Goal: Use online tool/utility: Utilize a website feature to perform a specific function

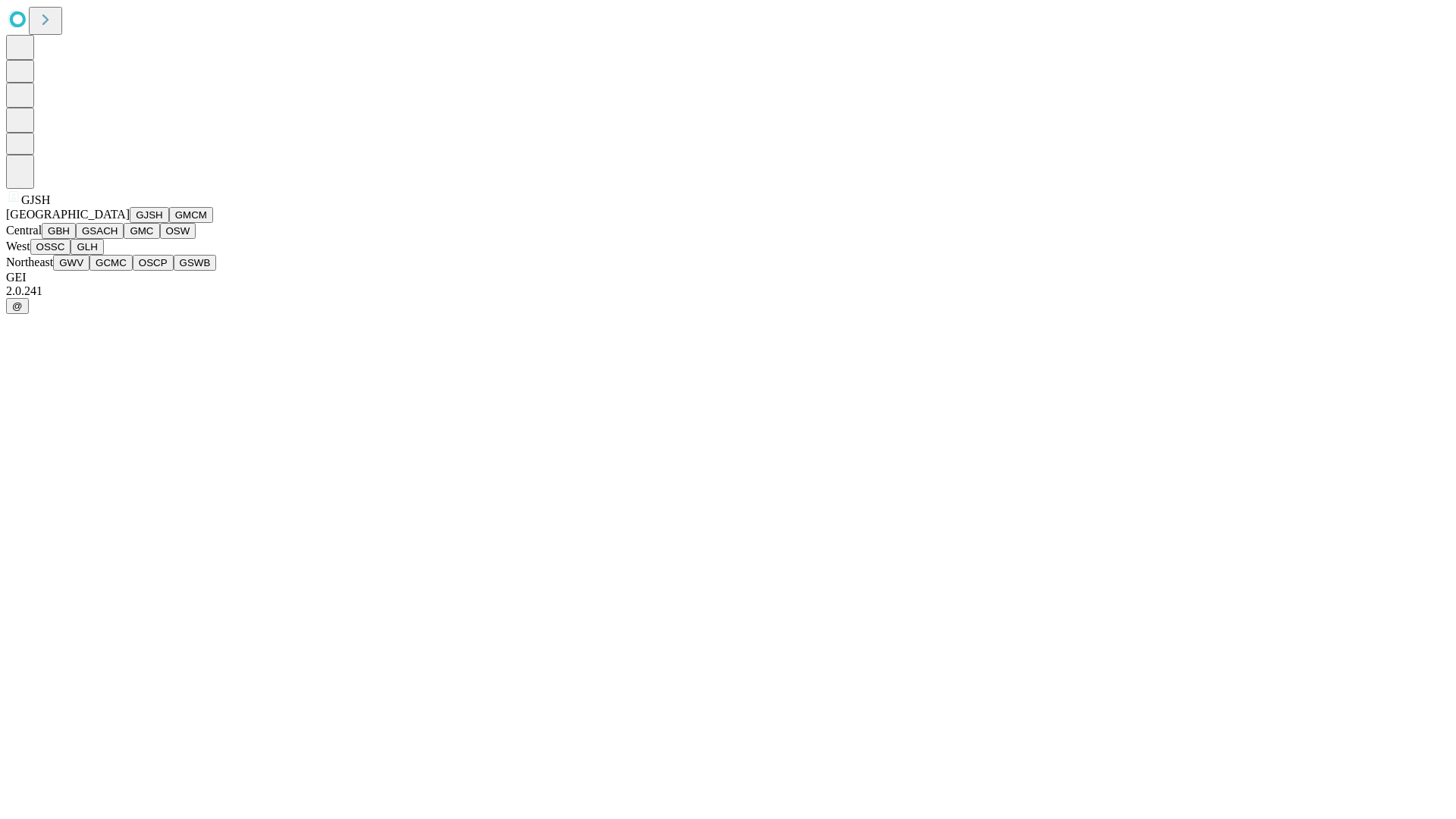
click at [130, 223] on button "GJSH" at bounding box center [149, 215] width 39 height 16
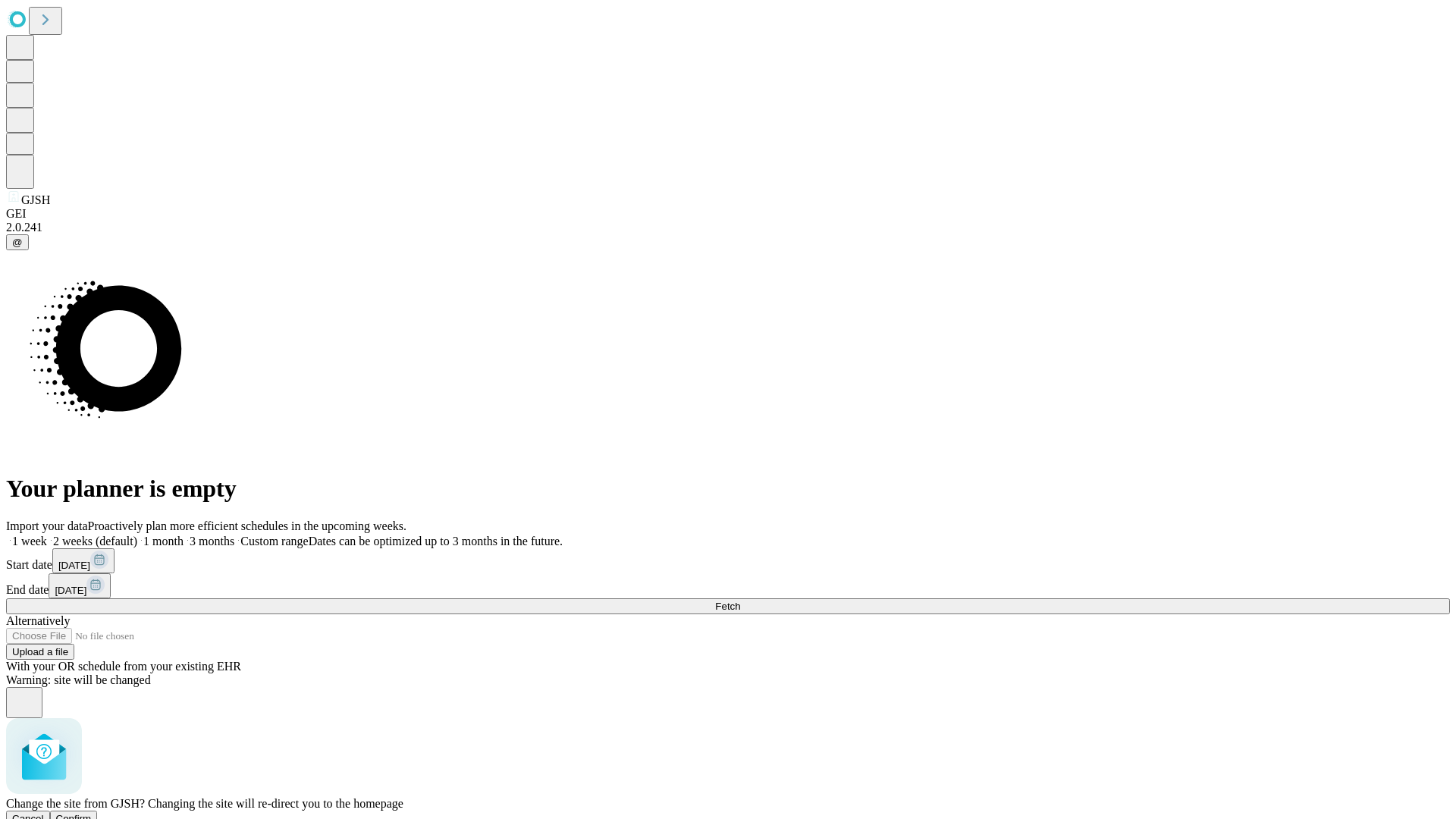
click at [91, 813] on span "Confirm" at bounding box center [74, 818] width 35 height 12
click at [47, 534] on label "1 week" at bounding box center [26, 541] width 41 height 13
click at [740, 601] on span "Fetch" at bounding box center [727, 606] width 25 height 12
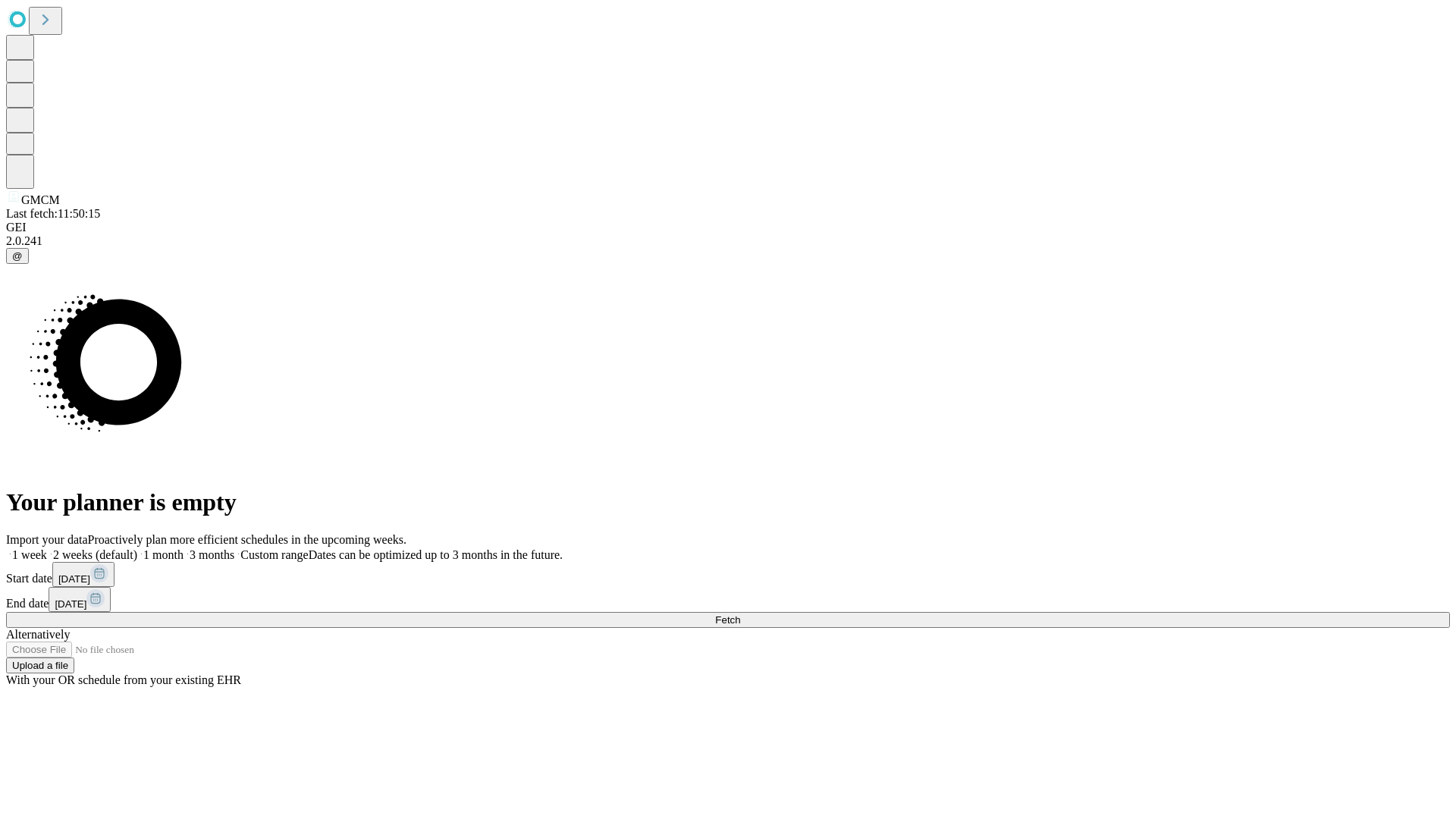
click at [740, 614] on span "Fetch" at bounding box center [727, 620] width 25 height 12
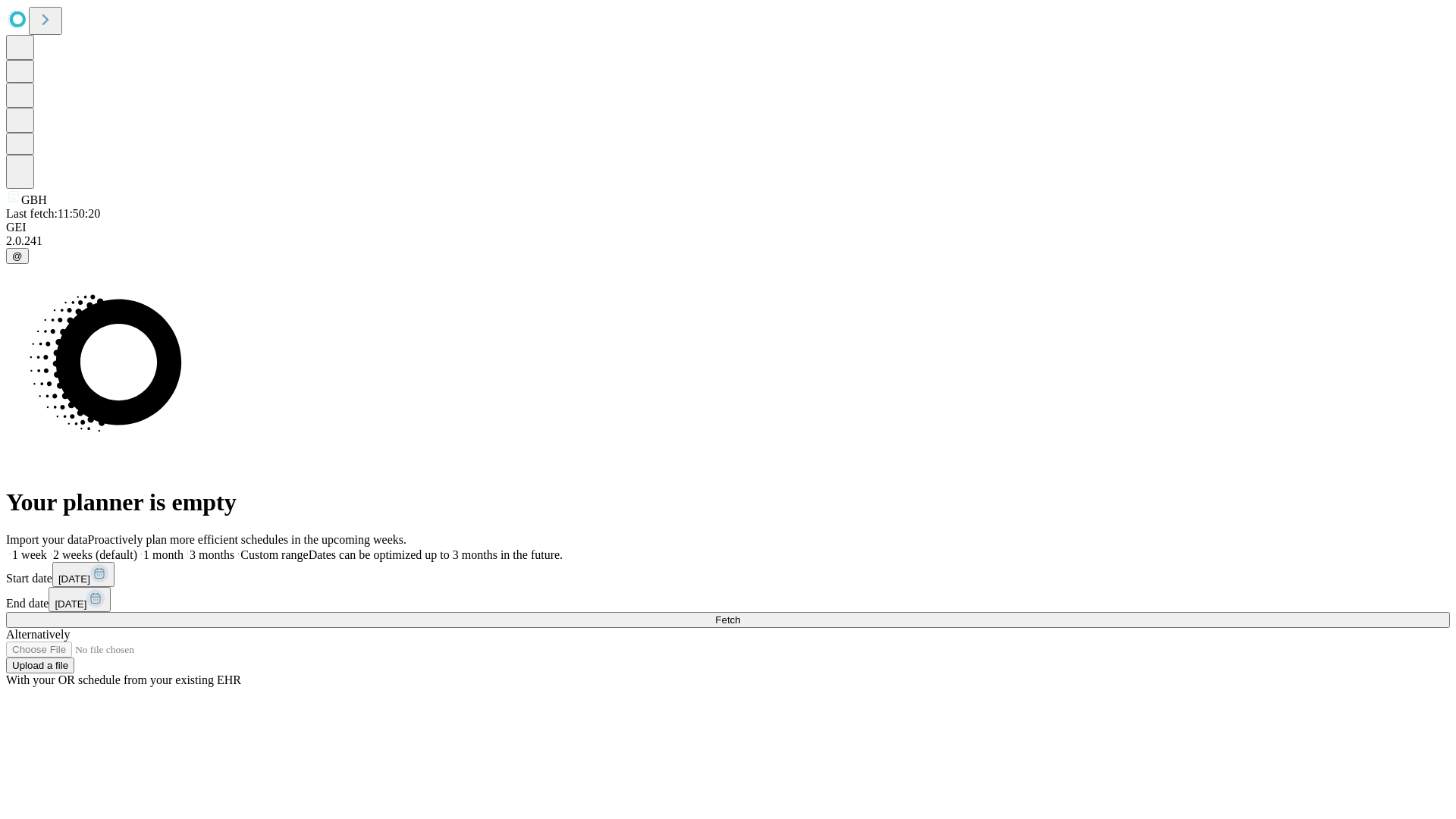
click at [47, 548] on label "1 week" at bounding box center [26, 554] width 41 height 13
click at [740, 614] on span "Fetch" at bounding box center [727, 620] width 25 height 12
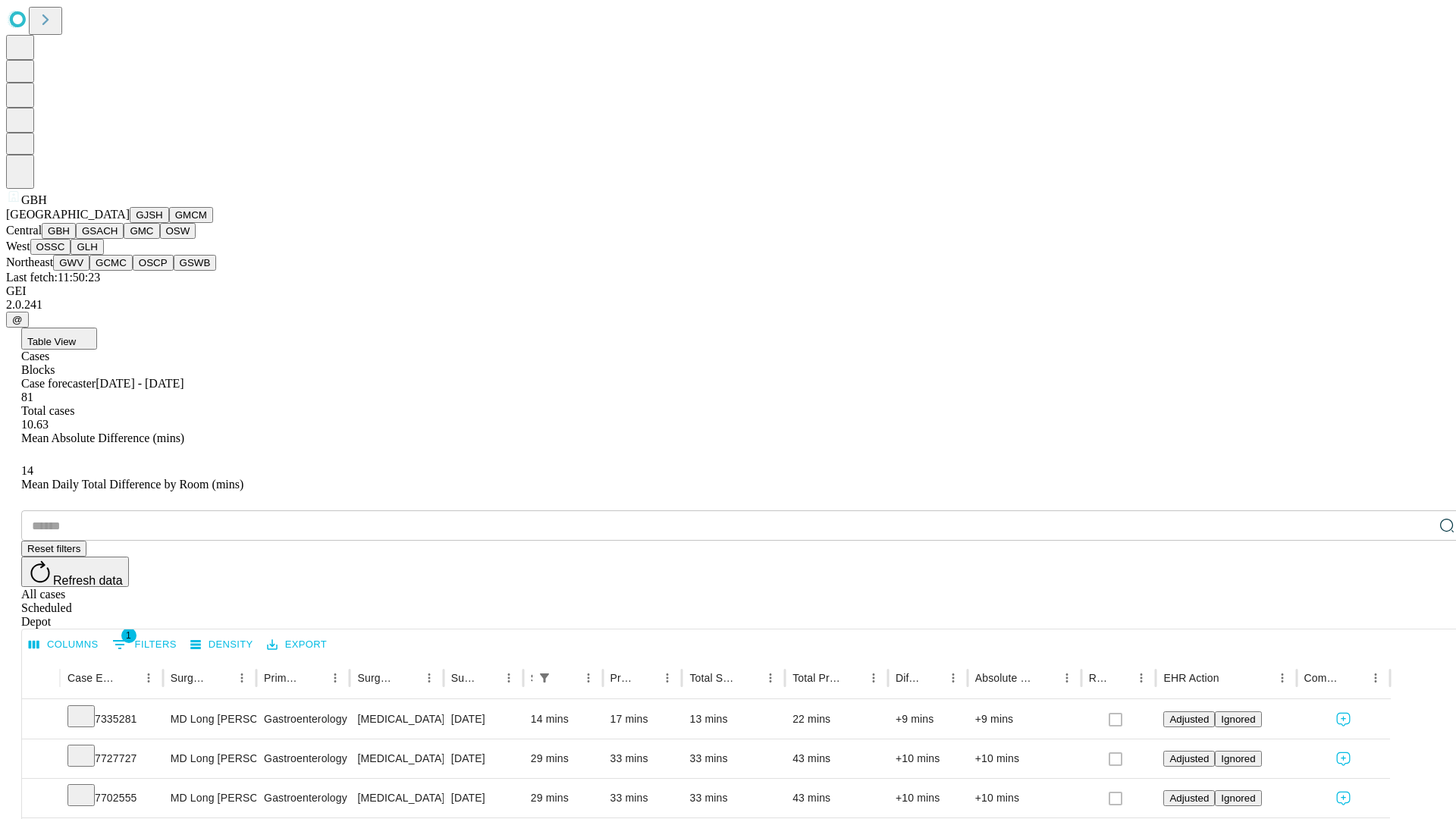
click at [118, 239] on button "GSACH" at bounding box center [100, 231] width 48 height 16
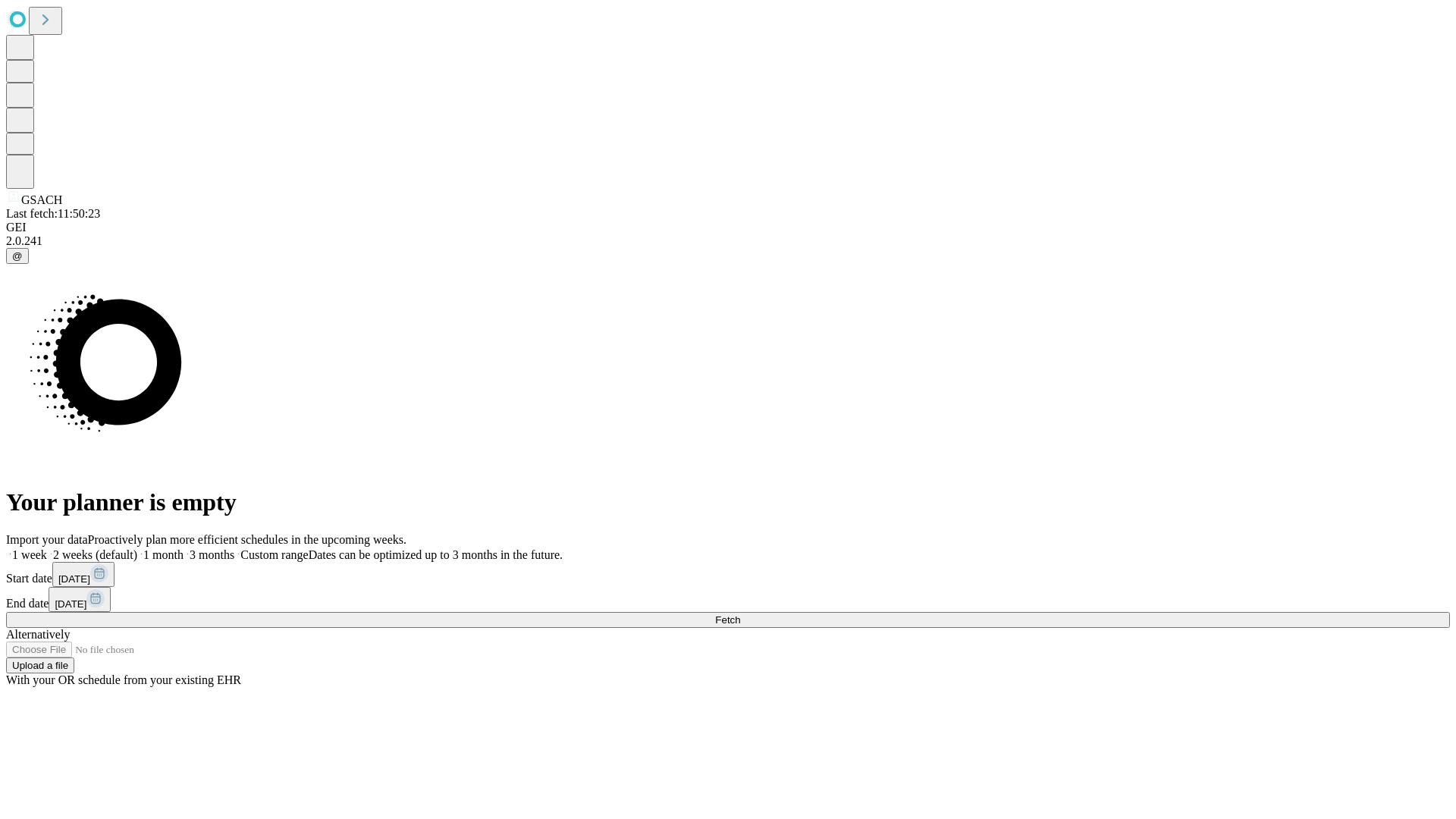
click at [740, 614] on span "Fetch" at bounding box center [727, 620] width 25 height 12
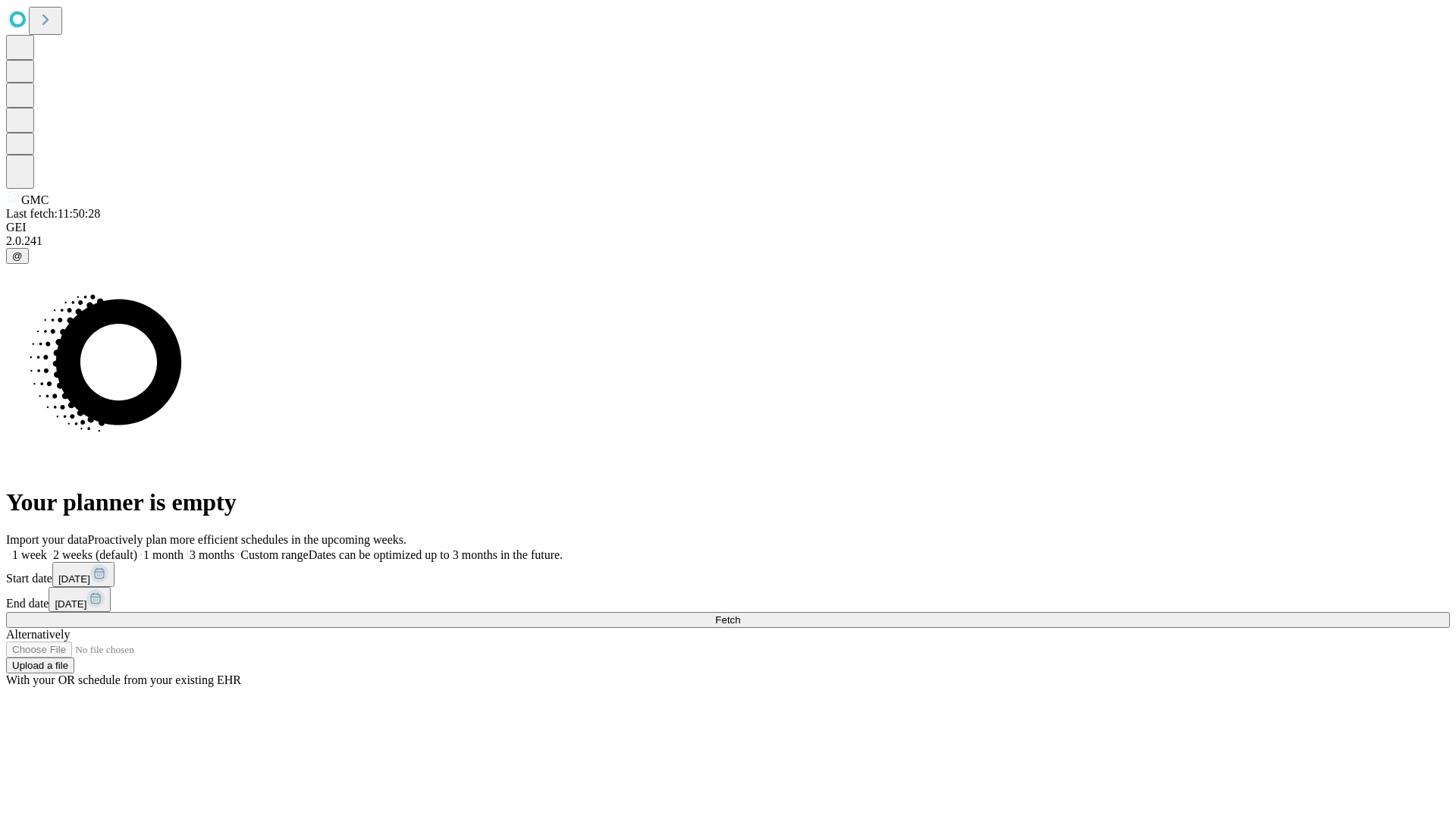
click at [47, 548] on label "1 week" at bounding box center [26, 554] width 41 height 13
click at [740, 614] on span "Fetch" at bounding box center [727, 620] width 25 height 12
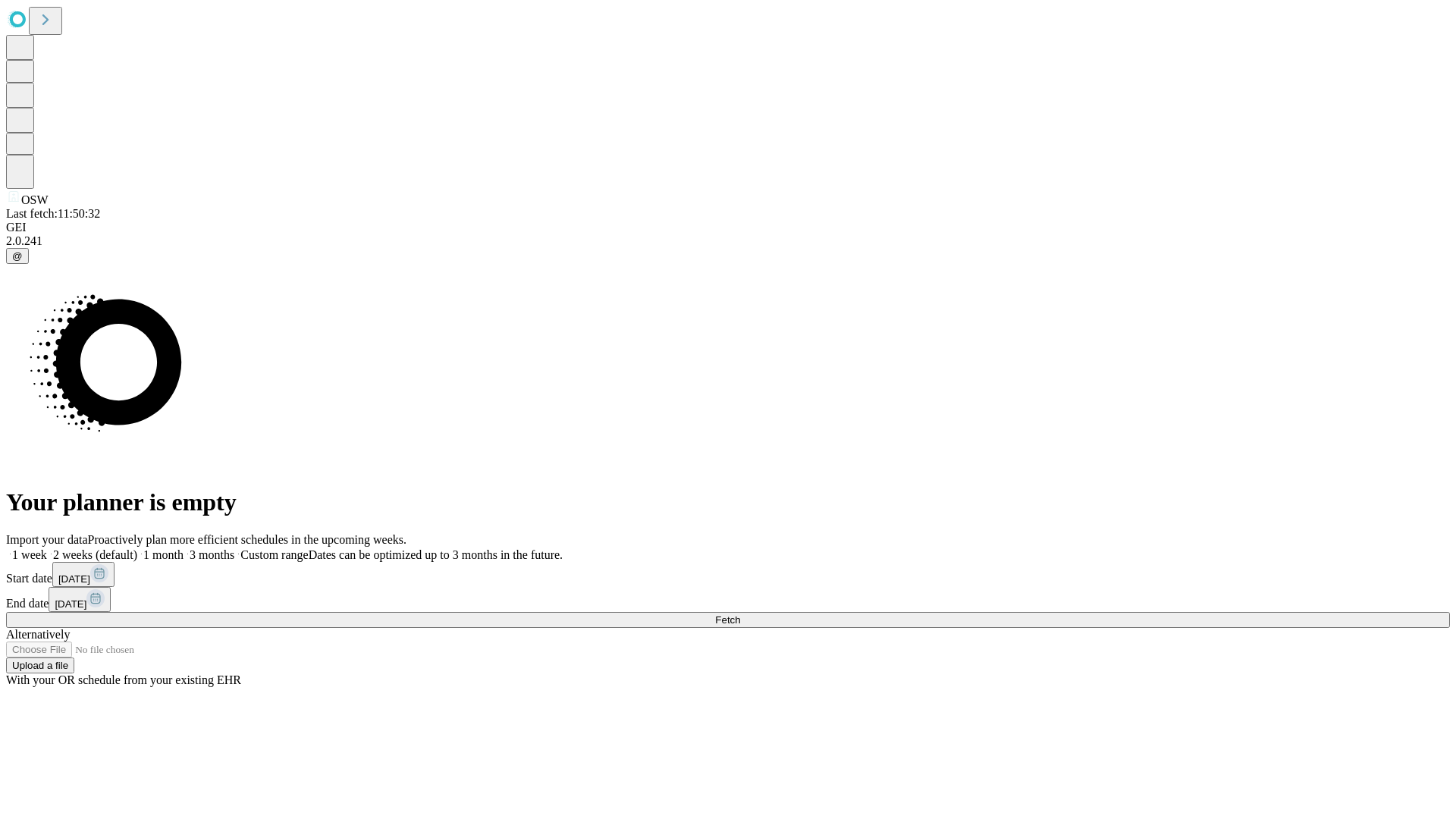
click at [47, 548] on label "1 week" at bounding box center [26, 554] width 41 height 13
click at [740, 614] on span "Fetch" at bounding box center [727, 620] width 25 height 12
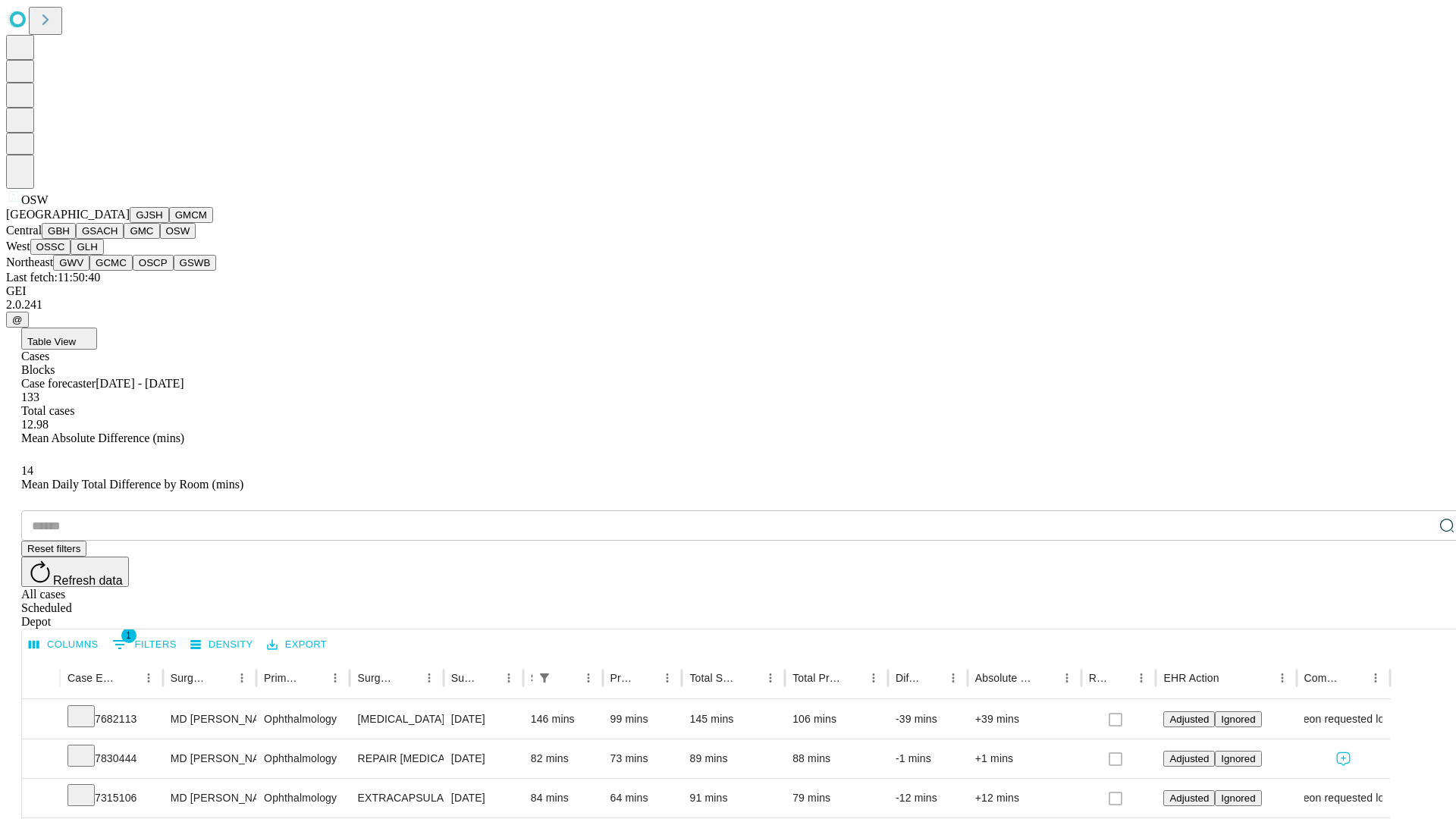
click at [71, 255] on button "OSSC" at bounding box center [50, 247] width 41 height 16
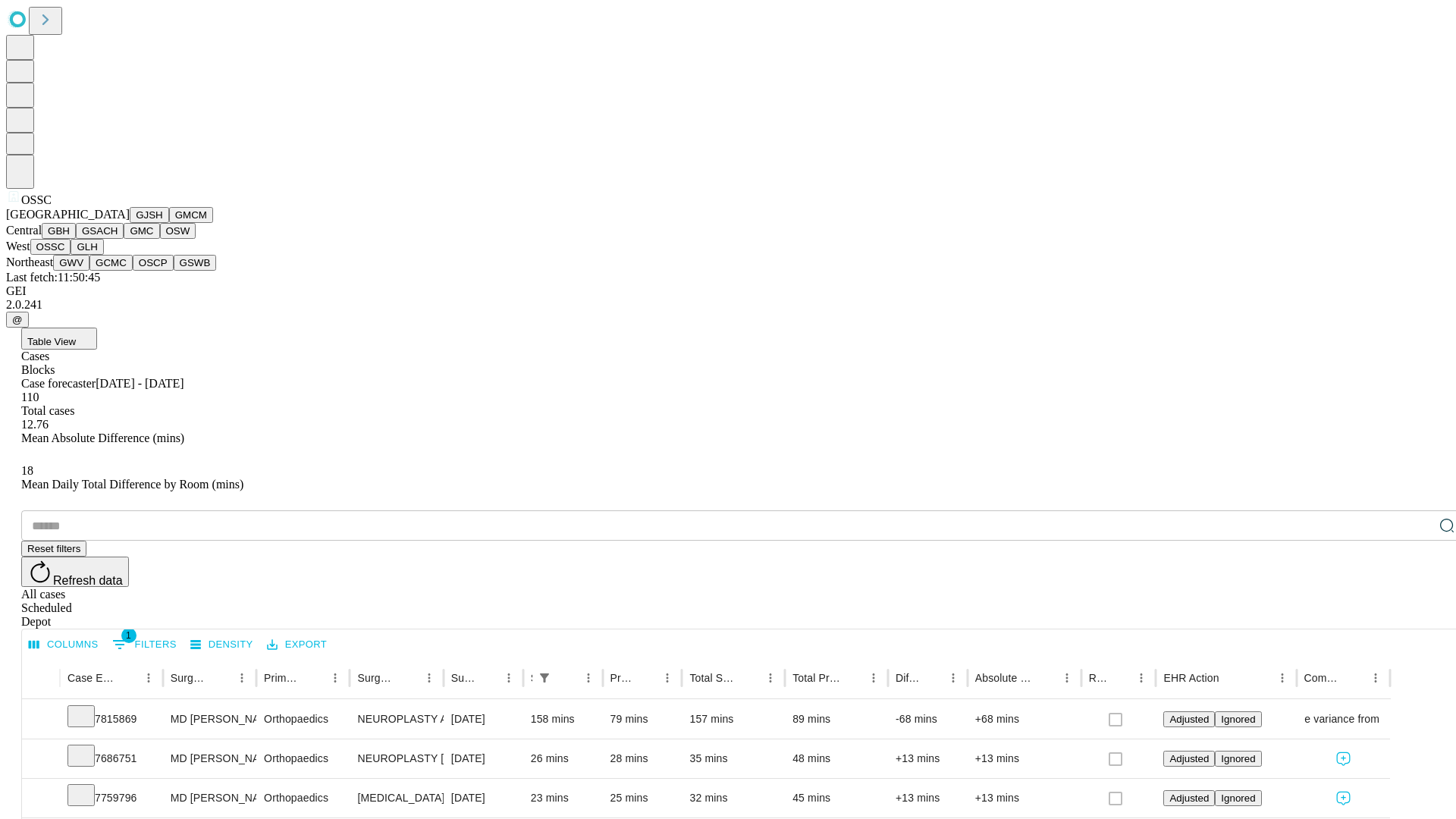
click at [103, 255] on button "GLH" at bounding box center [87, 247] width 32 height 16
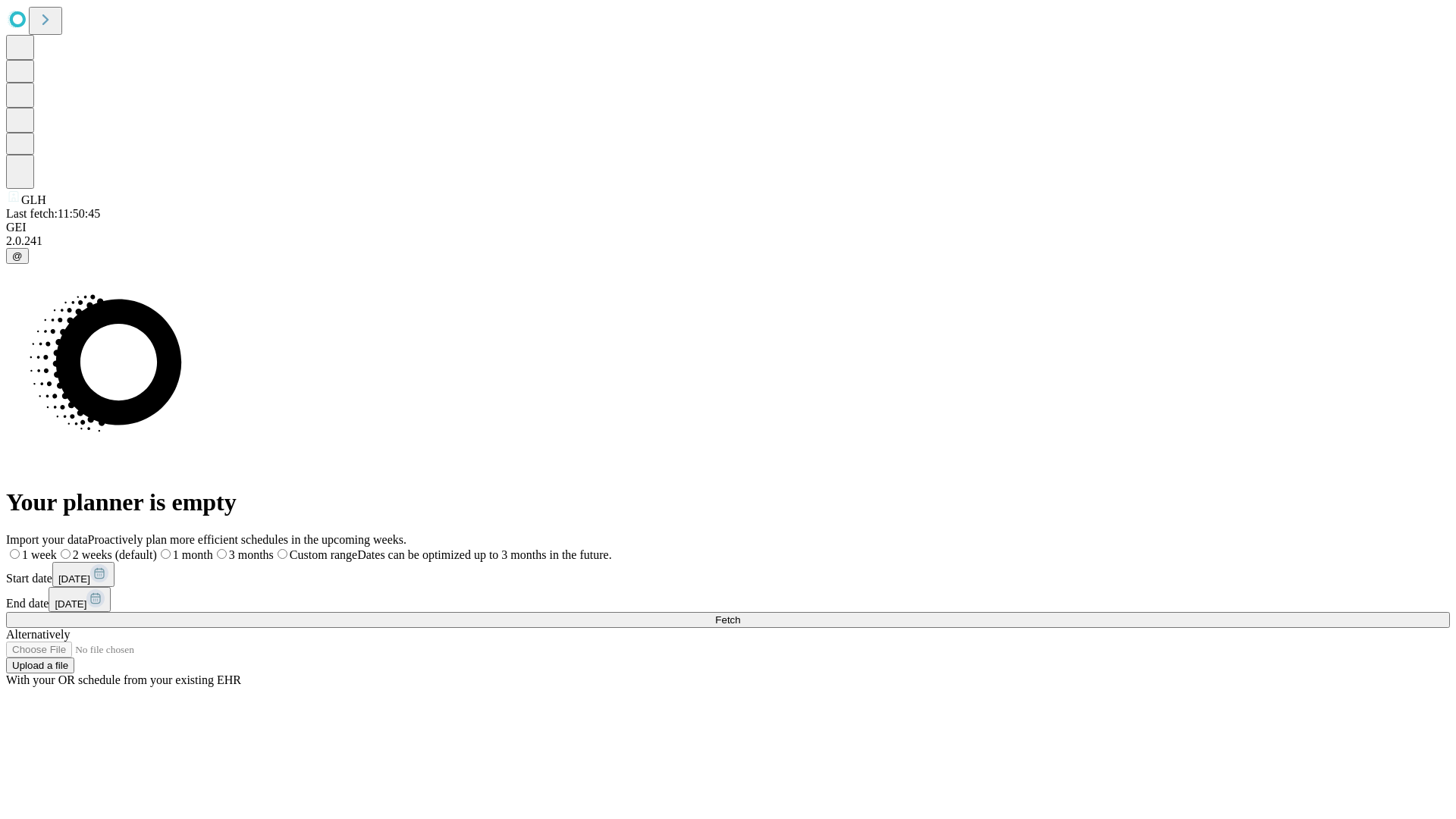
click at [57, 548] on label "1 week" at bounding box center [32, 554] width 51 height 13
click at [740, 614] on span "Fetch" at bounding box center [727, 620] width 25 height 12
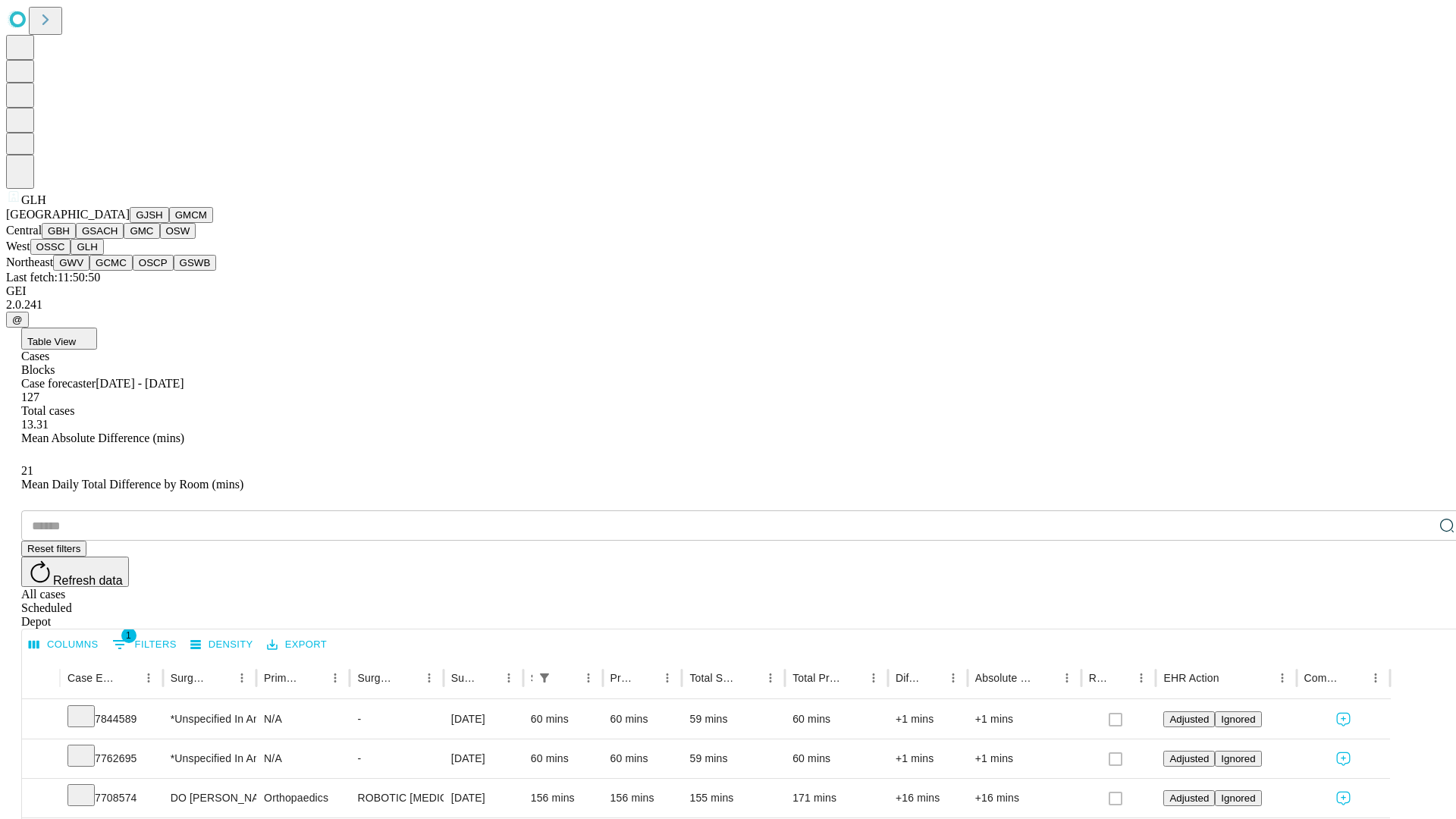
click at [89, 271] on button "GWV" at bounding box center [71, 262] width 36 height 16
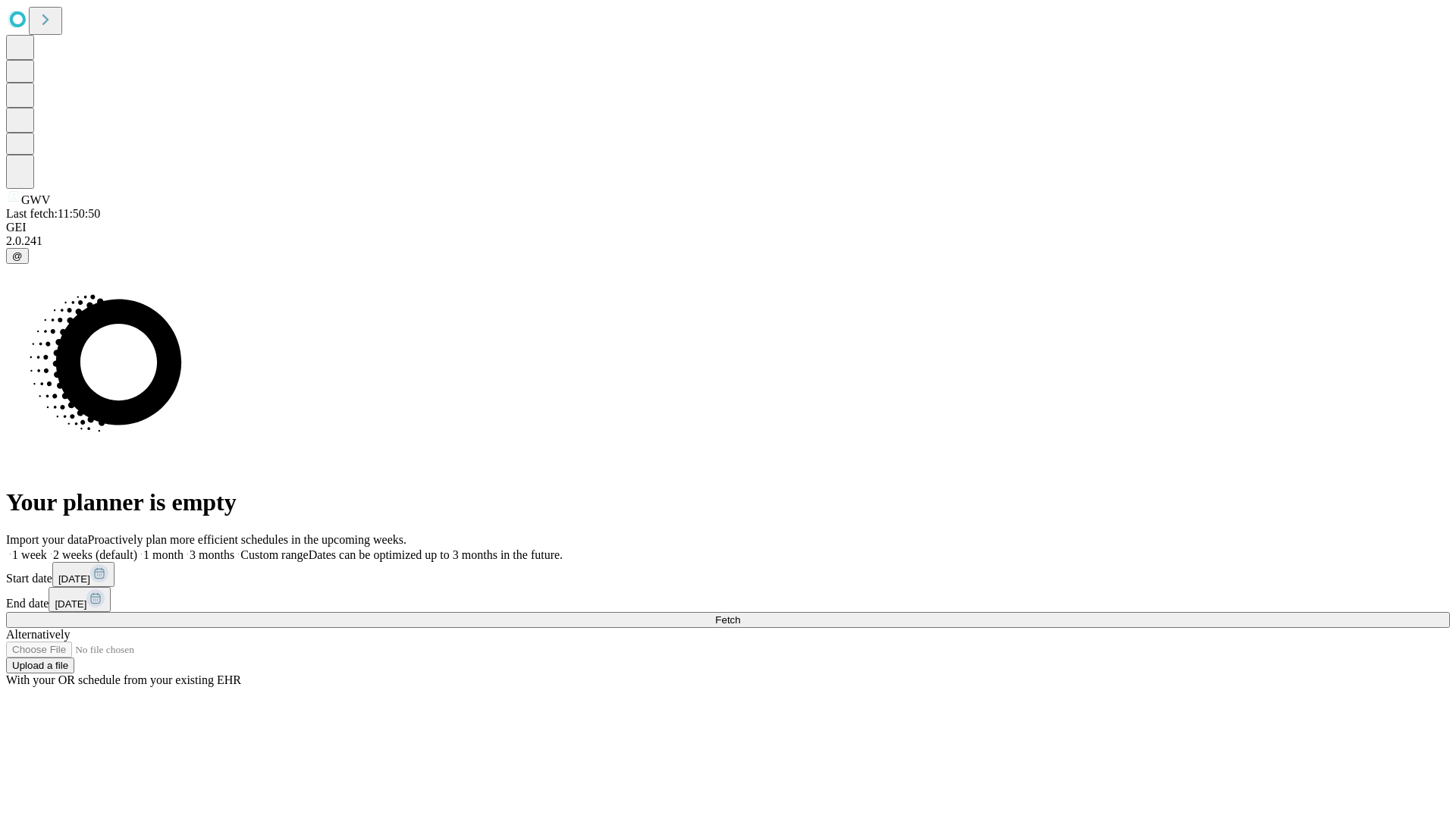
click at [47, 548] on label "1 week" at bounding box center [26, 554] width 41 height 13
click at [740, 614] on span "Fetch" at bounding box center [727, 620] width 25 height 12
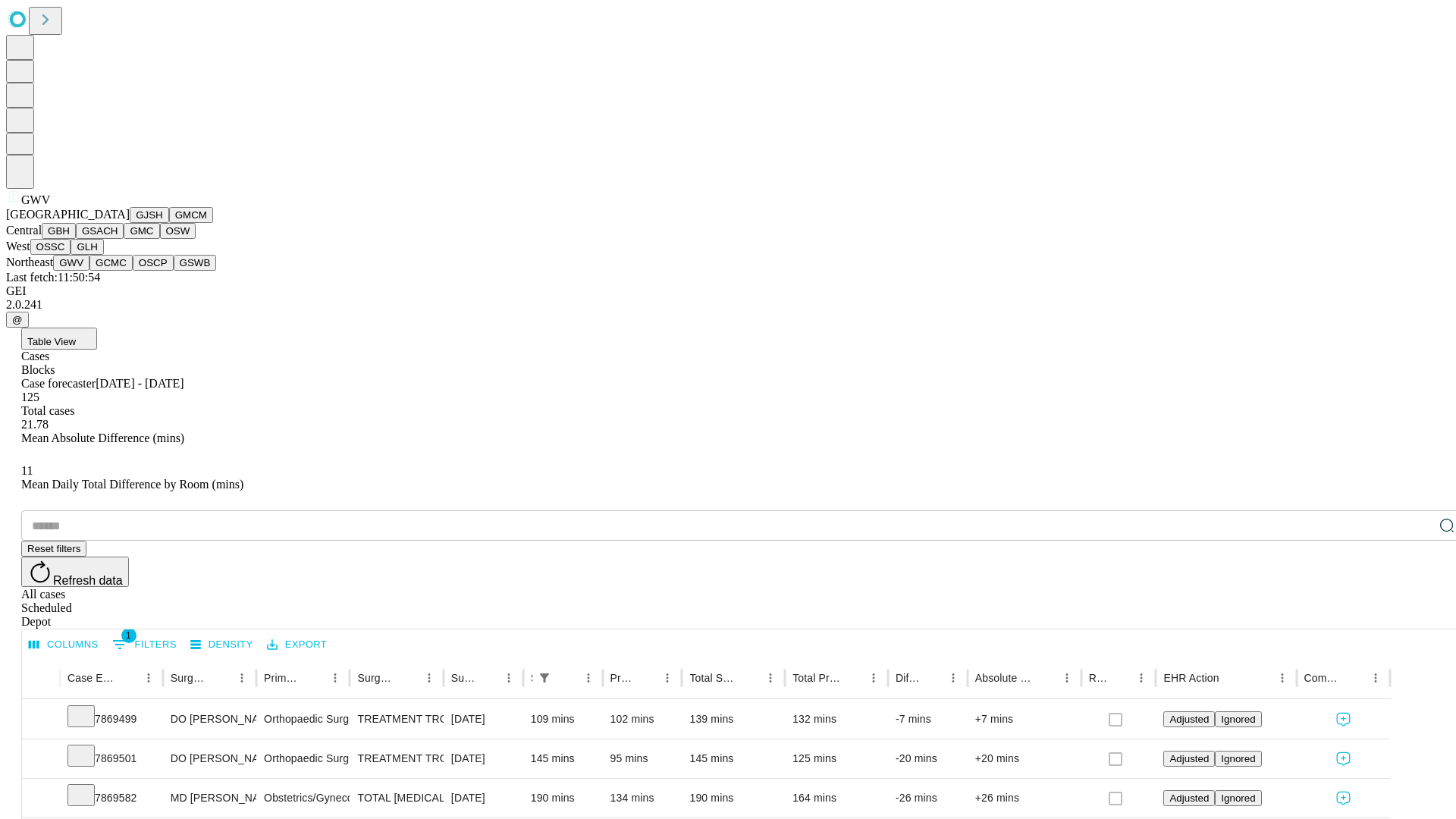
click at [118, 271] on button "GCMC" at bounding box center [111, 262] width 43 height 16
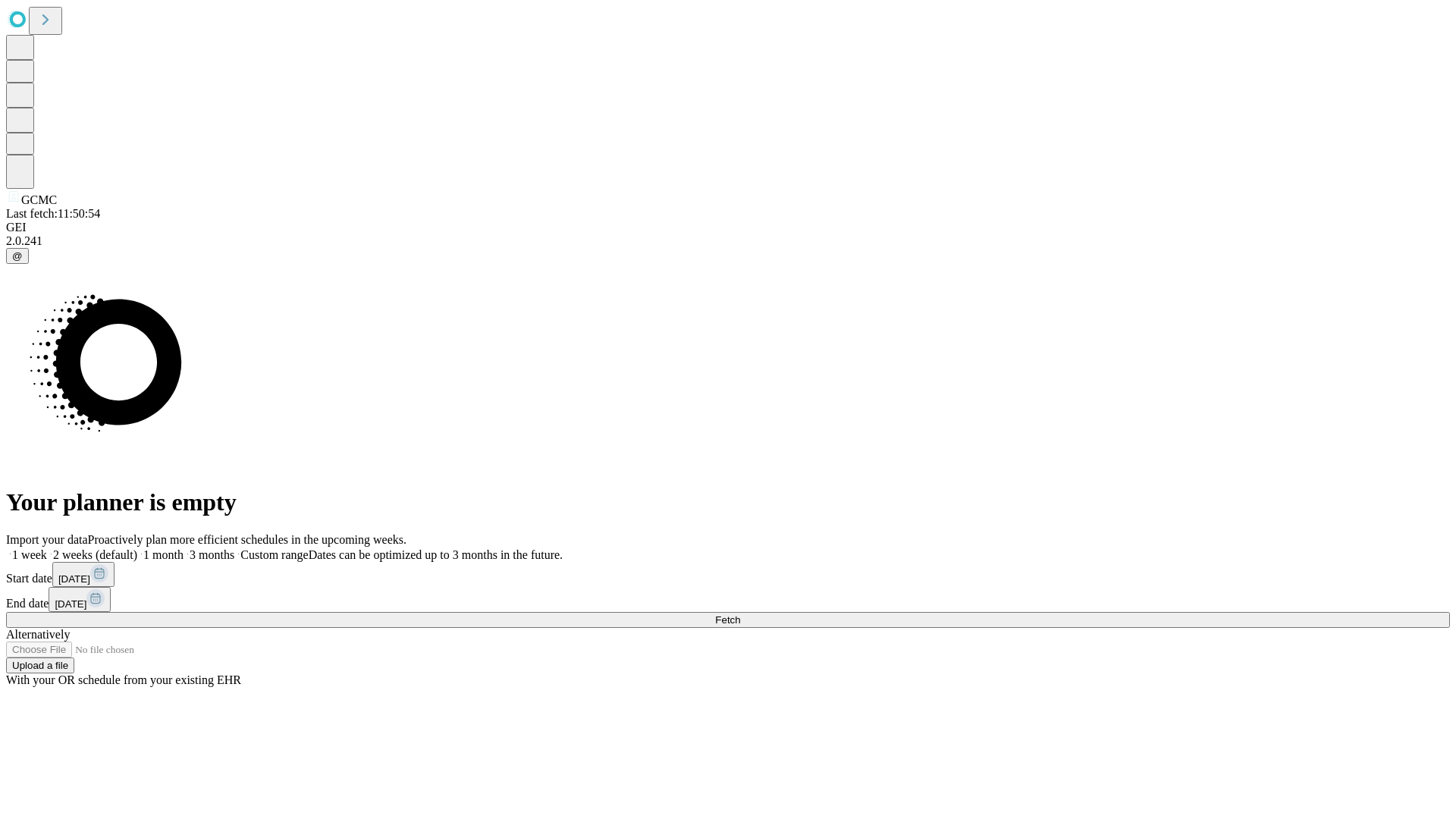
click at [47, 548] on label "1 week" at bounding box center [26, 554] width 41 height 13
click at [740, 614] on span "Fetch" at bounding box center [727, 620] width 25 height 12
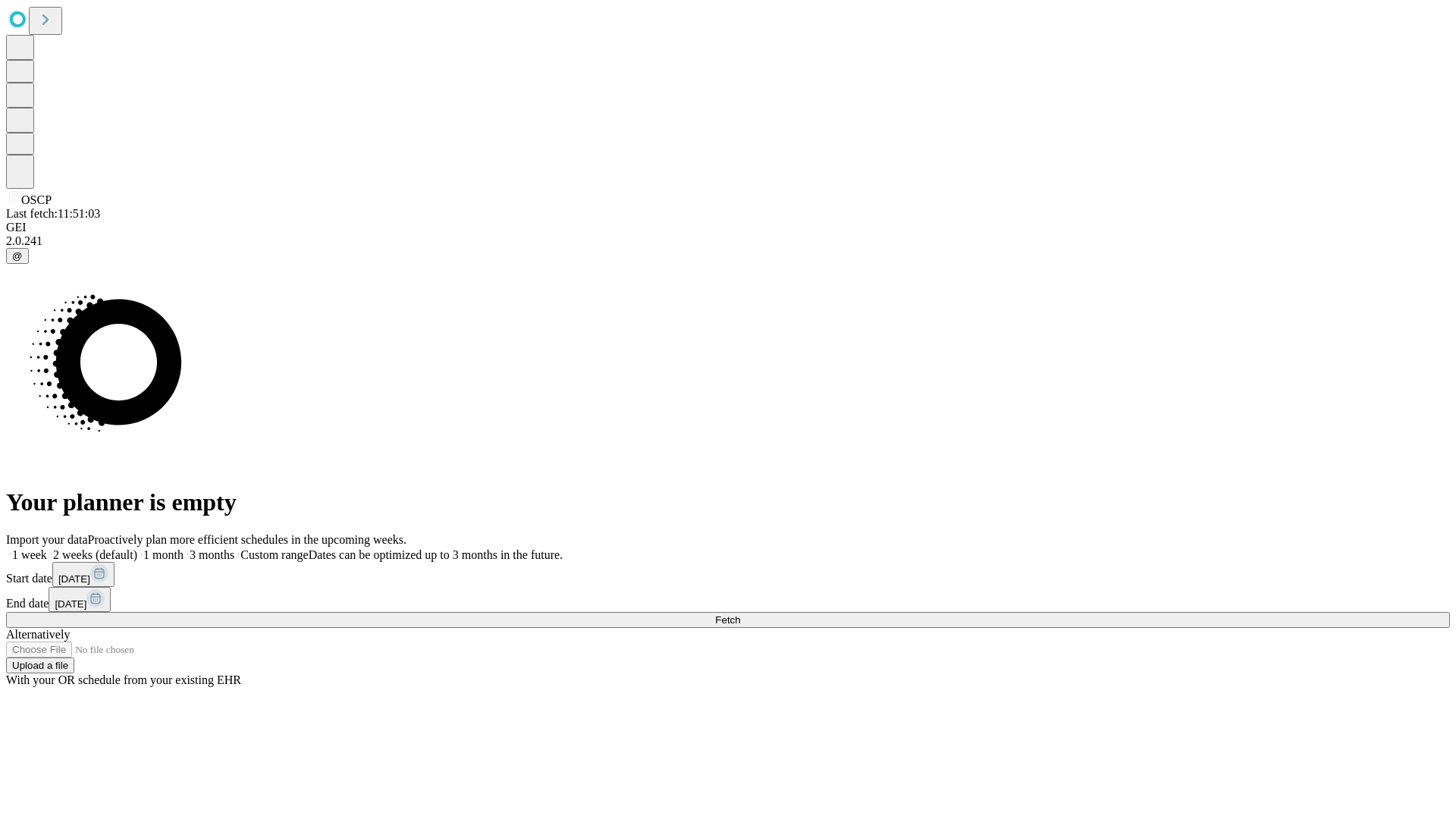
click at [47, 548] on label "1 week" at bounding box center [26, 554] width 41 height 13
click at [740, 614] on span "Fetch" at bounding box center [727, 620] width 25 height 12
